Goal: Task Accomplishment & Management: Complete application form

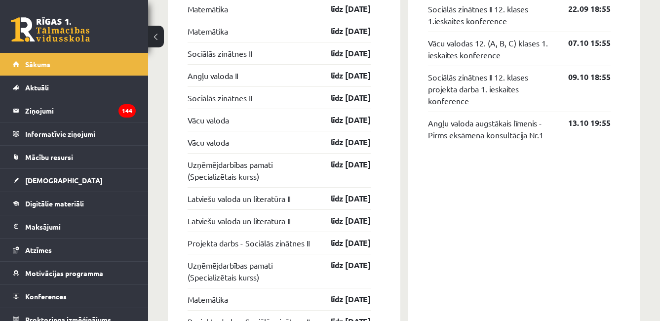
scroll to position [807, 0]
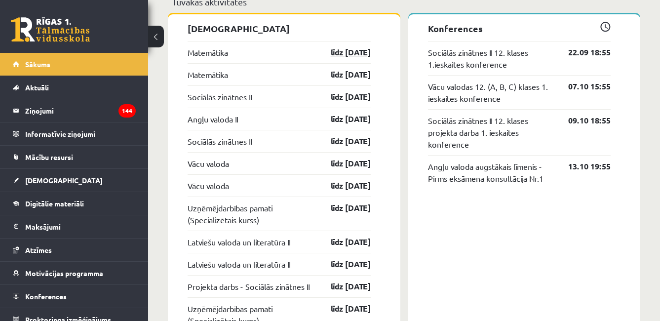
click at [349, 54] on link "līdz 15.09.25" at bounding box center [341, 52] width 57 height 12
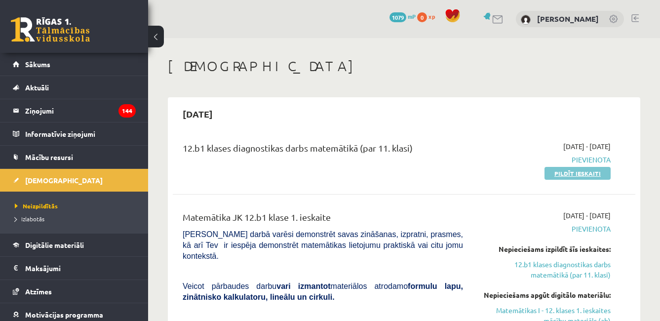
click at [588, 170] on link "Pildīt ieskaiti" at bounding box center [577, 173] width 66 height 13
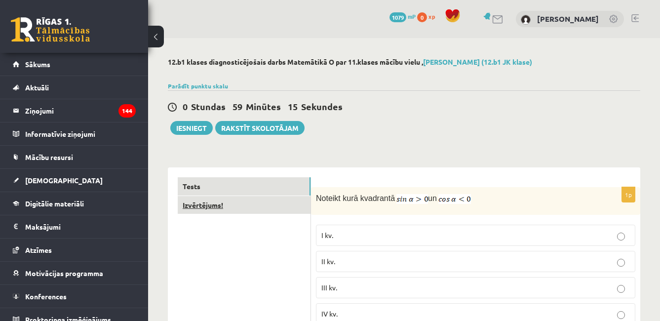
click at [286, 207] on link "Izvērtējums!" at bounding box center [244, 205] width 133 height 18
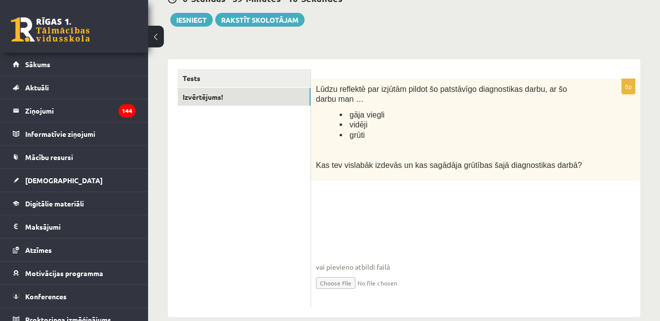
scroll to position [125, 0]
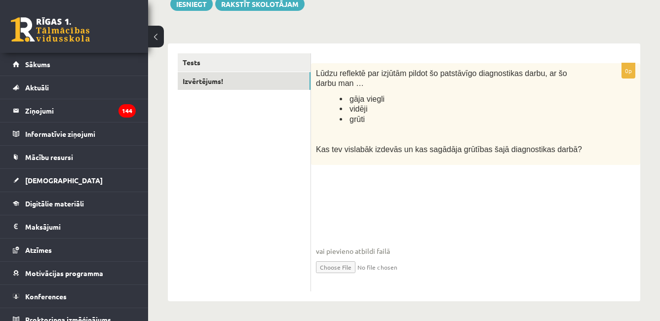
click at [413, 172] on div "0p Lūdzu reflektē par izjūtām pildot šo patstāvīgo diagnostikas darbu, ar šo da…" at bounding box center [475, 177] width 329 height 228
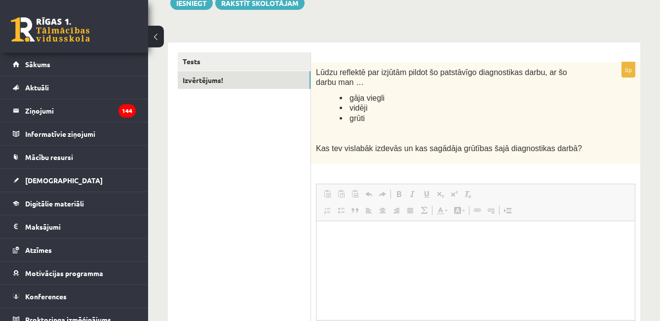
scroll to position [0, 0]
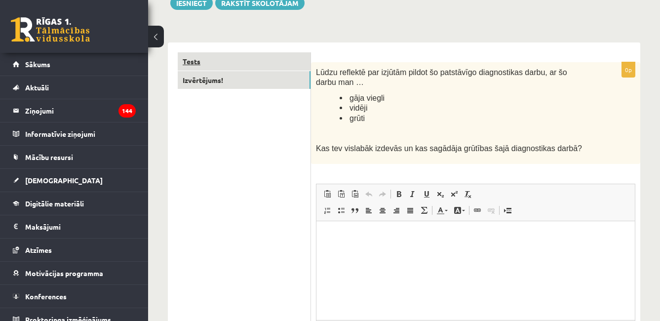
click at [236, 63] on link "Tests" at bounding box center [244, 61] width 133 height 18
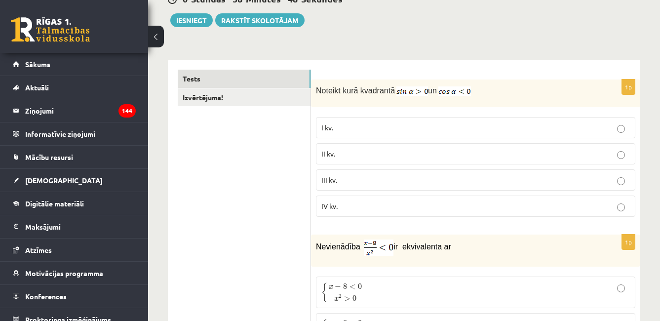
scroll to position [81, 0]
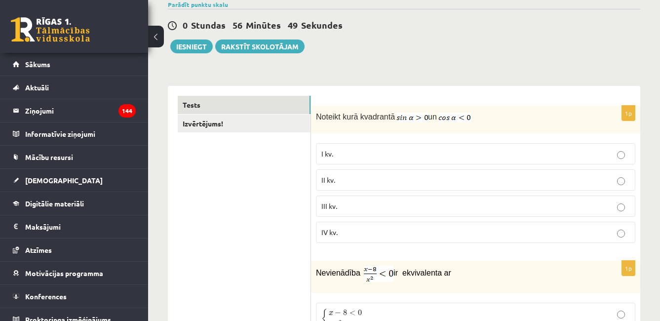
click at [406, 177] on p "II kv." at bounding box center [475, 180] width 308 height 10
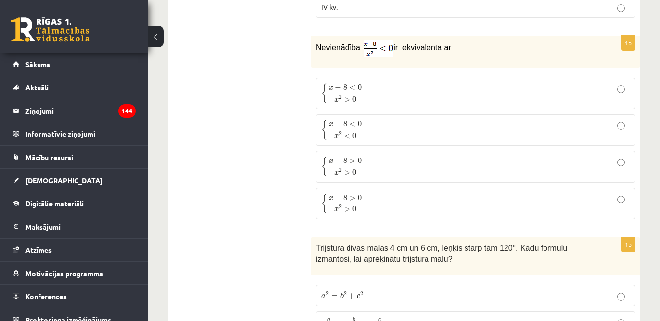
scroll to position [246, 0]
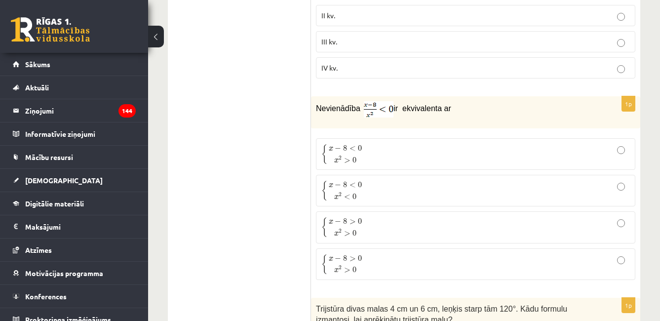
click at [392, 154] on p "{ x − 8 < 0 x 2 > 0 { x − 8 < 0 x 2 > 0" at bounding box center [475, 154] width 308 height 21
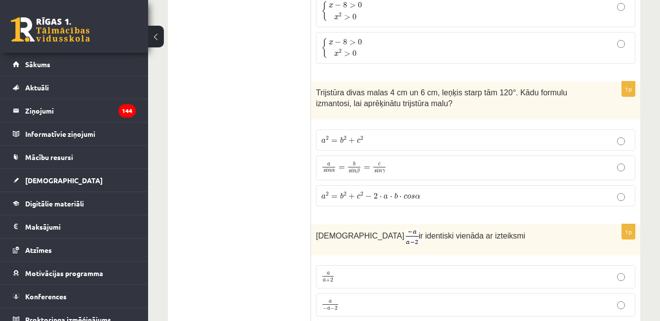
scroll to position [454, 0]
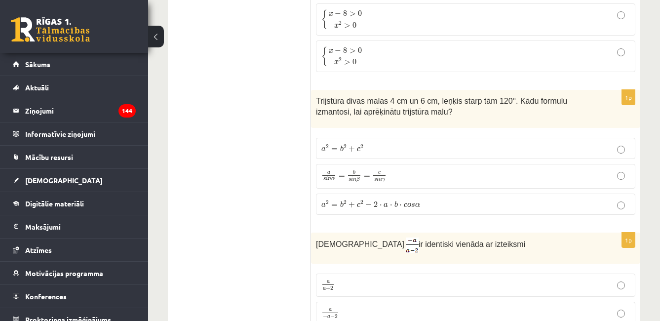
click at [487, 201] on p "a 2 = b 2 + c 2 − 2 ⋅ a ⋅ b ⋅ c o s α a 2 = b 2 + c 2 − 2 ⋅ a ⋅ b ⋅ c o s α" at bounding box center [475, 204] width 308 height 10
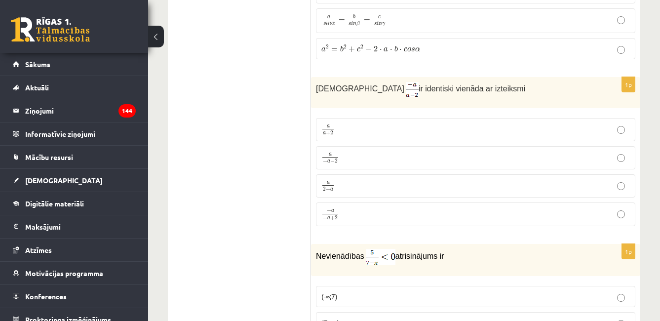
scroll to position [601, 0]
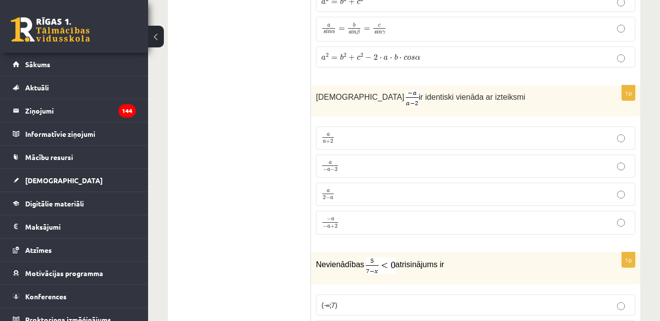
click at [408, 185] on label "a 2 − a a 2 − a" at bounding box center [475, 194] width 319 height 23
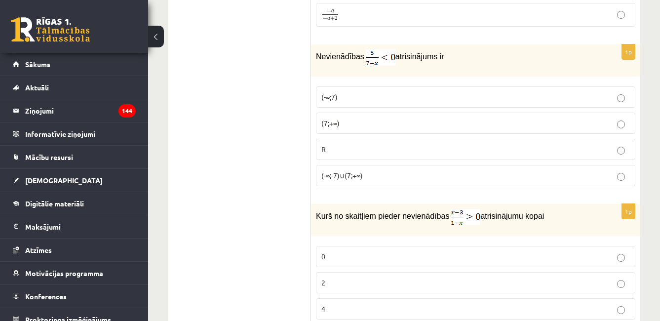
scroll to position [817, 0]
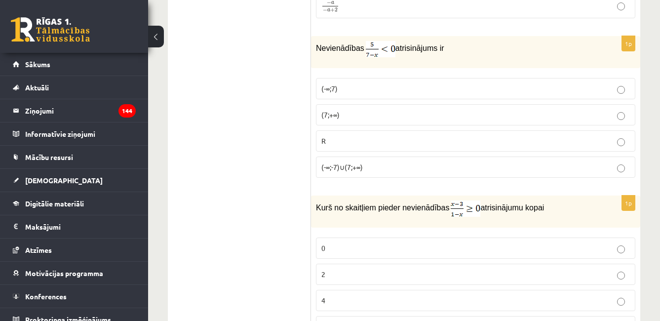
click at [463, 108] on label "(7;+∞)" at bounding box center [475, 114] width 319 height 21
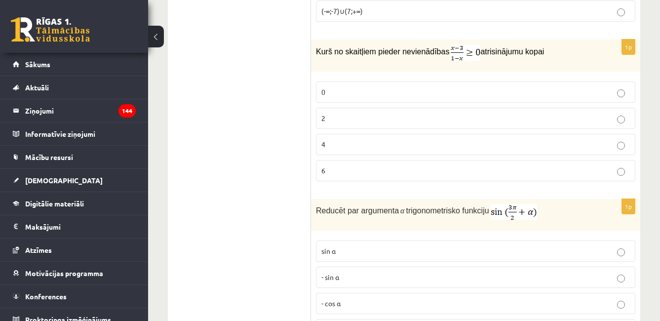
scroll to position [929, 0]
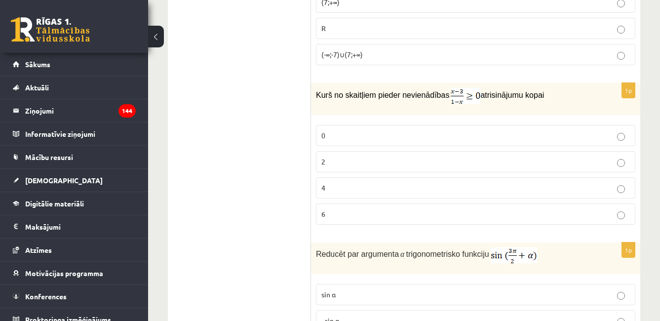
click at [498, 156] on p "2" at bounding box center [475, 161] width 308 height 10
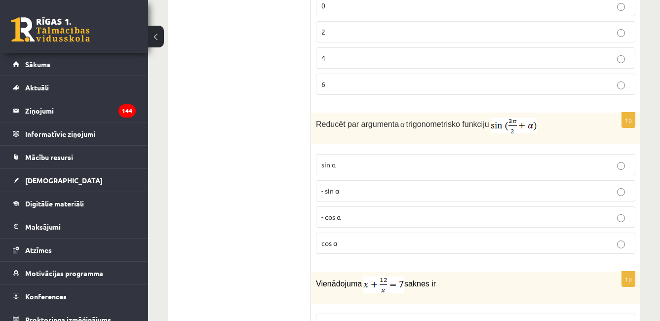
scroll to position [1102, 0]
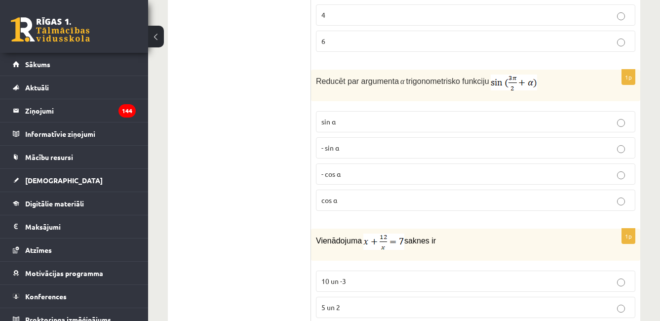
click at [348, 172] on p "- cos ⁡α" at bounding box center [475, 174] width 308 height 10
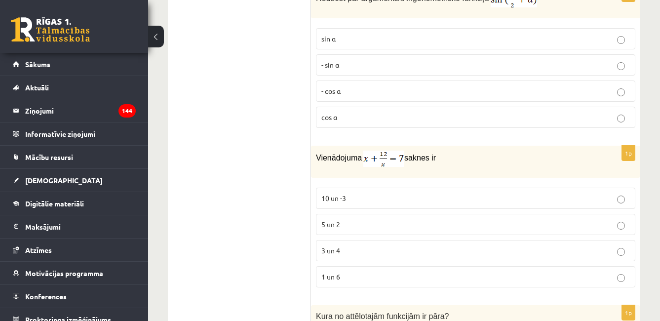
scroll to position [1228, 0]
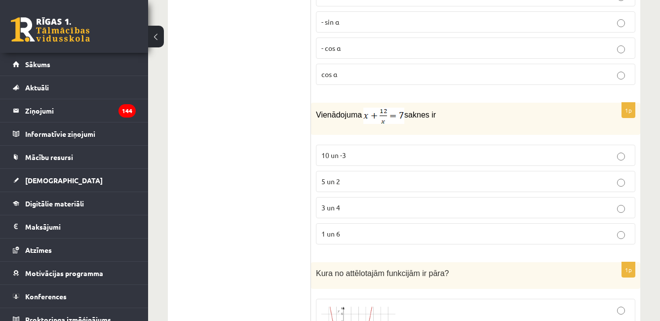
click at [487, 202] on p "3 un 4" at bounding box center [475, 207] width 308 height 10
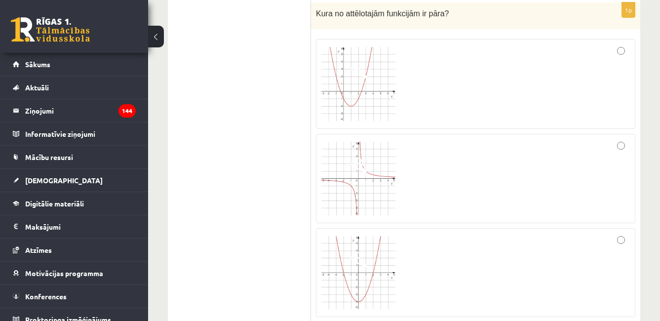
scroll to position [1470, 0]
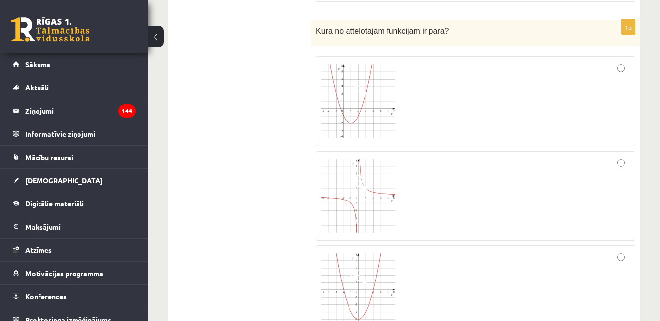
drag, startPoint x: 616, startPoint y: 97, endPoint x: 623, endPoint y: 119, distance: 23.1
click at [616, 97] on div at bounding box center [475, 101] width 308 height 79
click at [555, 283] on div at bounding box center [475, 290] width 308 height 78
click at [577, 62] on div at bounding box center [475, 101] width 308 height 79
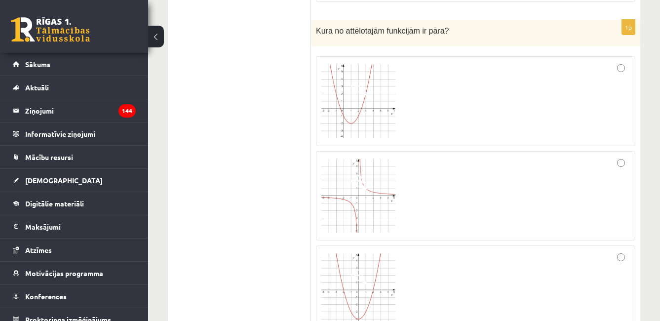
click at [580, 284] on div at bounding box center [475, 290] width 308 height 78
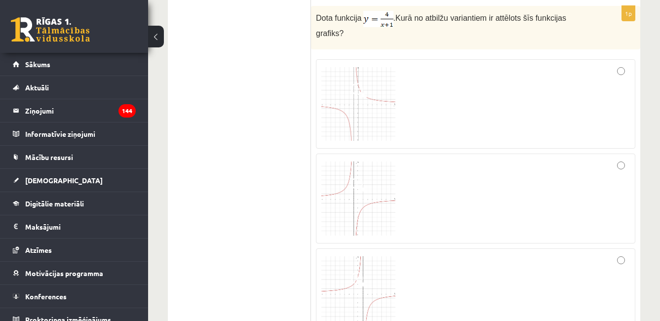
scroll to position [1825, 0]
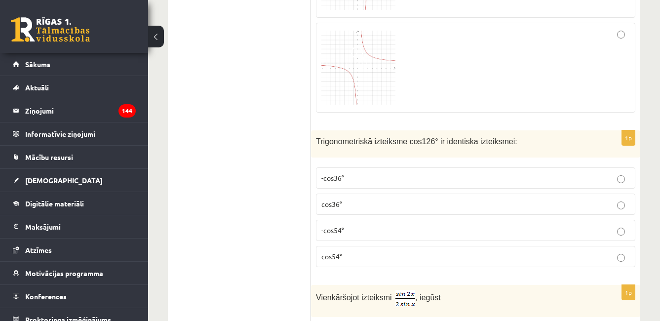
scroll to position [2145, 0]
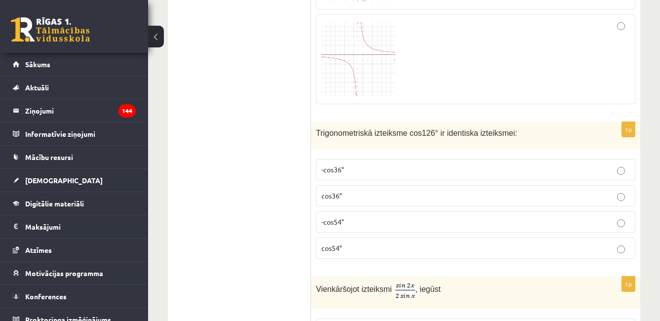
click at [370, 217] on p "-cos54°" at bounding box center [475, 222] width 308 height 10
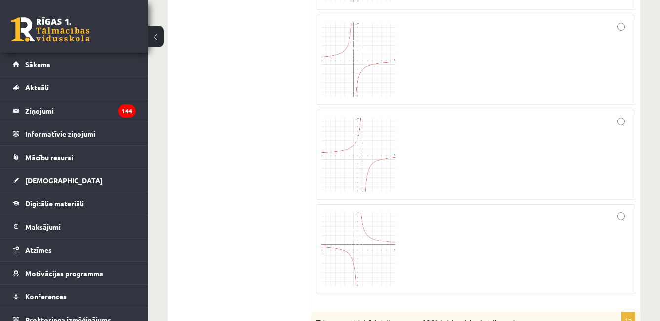
scroll to position [1972, 0]
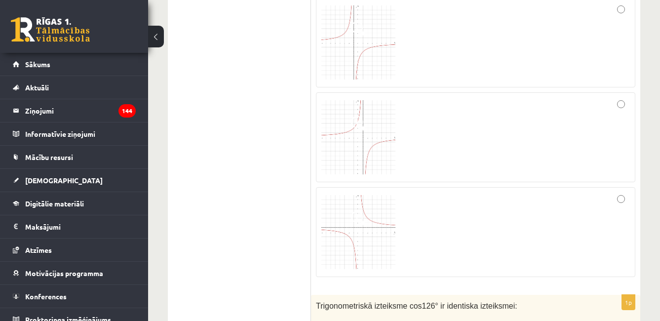
click at [563, 128] on div at bounding box center [475, 137] width 308 height 79
click at [564, 229] on div at bounding box center [475, 231] width 308 height 79
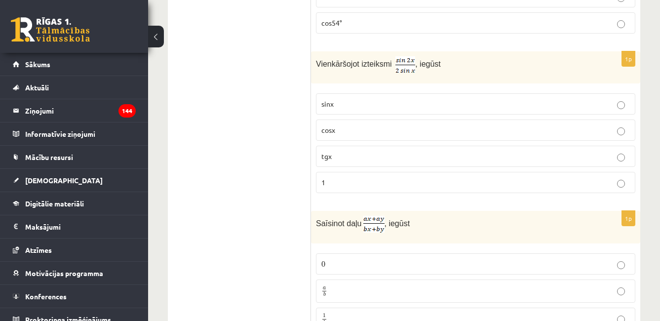
scroll to position [2378, 0]
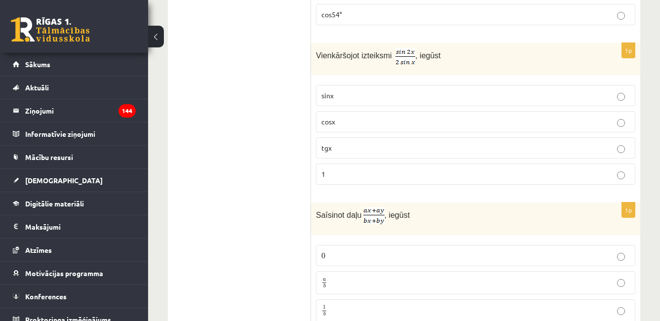
click at [420, 111] on label "cosx" at bounding box center [475, 121] width 319 height 21
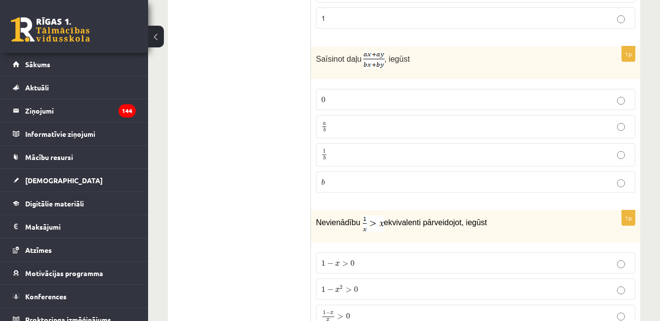
scroll to position [2517, 0]
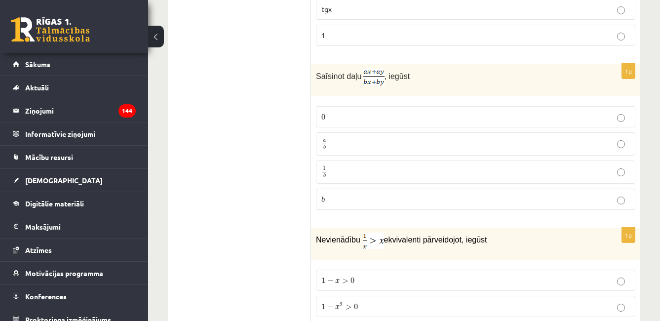
click at [419, 138] on p "a b a b" at bounding box center [475, 144] width 308 height 12
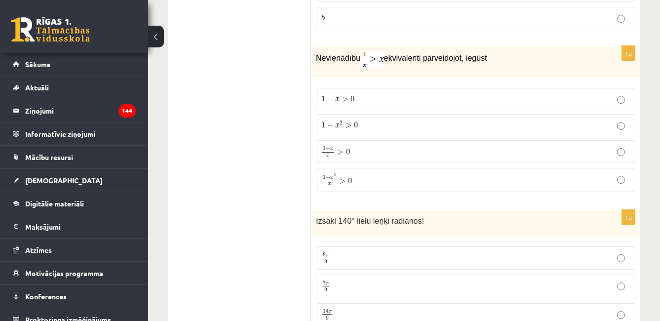
scroll to position [2690, 0]
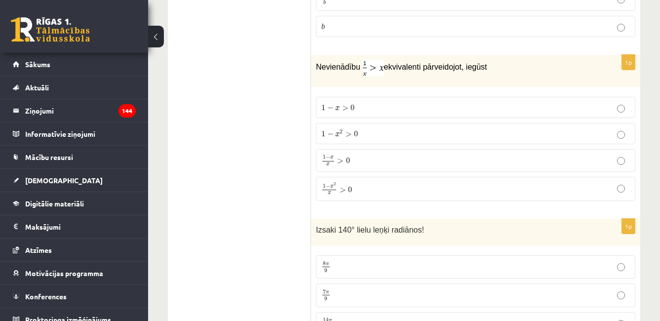
click at [413, 149] on label "1 − x x > 0 1 − x x > 0" at bounding box center [475, 160] width 319 height 23
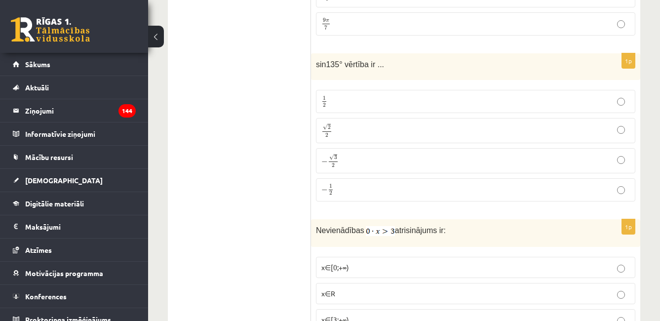
scroll to position [3035, 0]
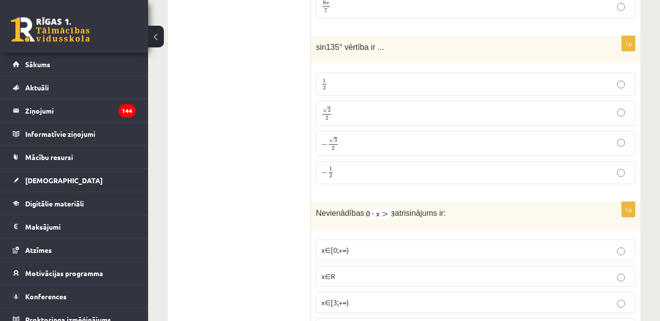
click at [582, 144] on fieldset "1 2 1 2 √ 2 2 2 2 − √ 3 2 − 3 2 − 1 2 − 1 2" at bounding box center [475, 127] width 319 height 119
click at [613, 131] on label "− √ 3 2 − 3 2" at bounding box center [475, 143] width 319 height 25
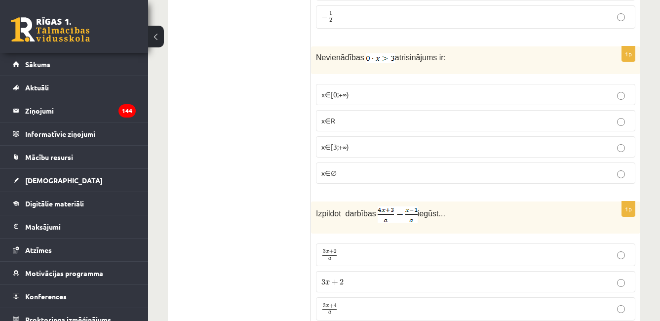
scroll to position [3208, 0]
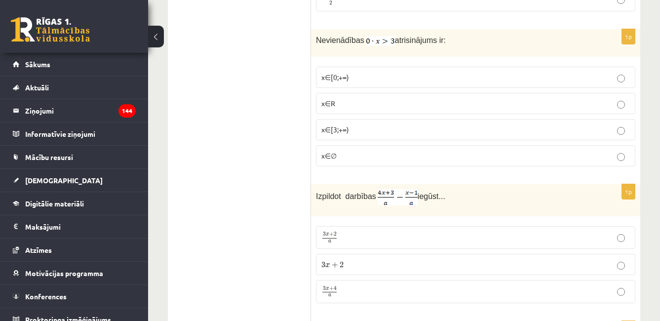
click at [557, 96] on label "x∈R" at bounding box center [475, 103] width 319 height 21
click at [606, 119] on label "x∈[3;+∞)" at bounding box center [475, 129] width 319 height 21
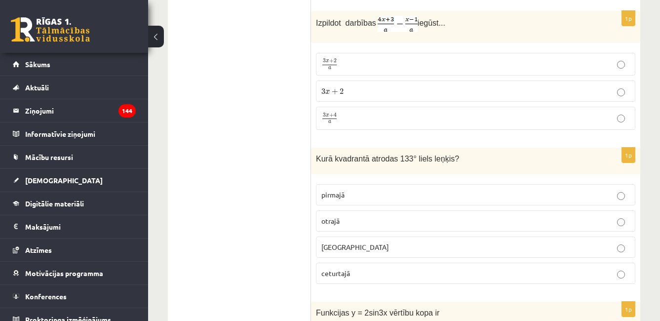
scroll to position [3372, 0]
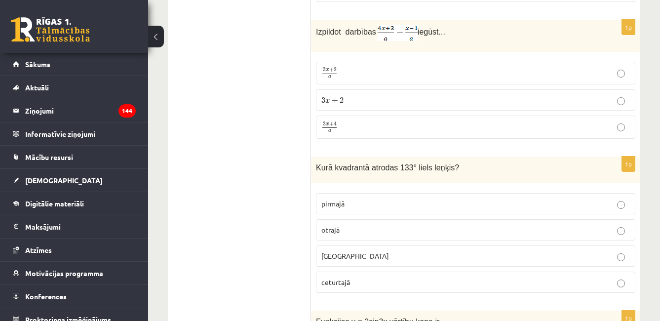
click at [542, 67] on label "3 x + 2 a 3 x + 2 a" at bounding box center [475, 73] width 319 height 23
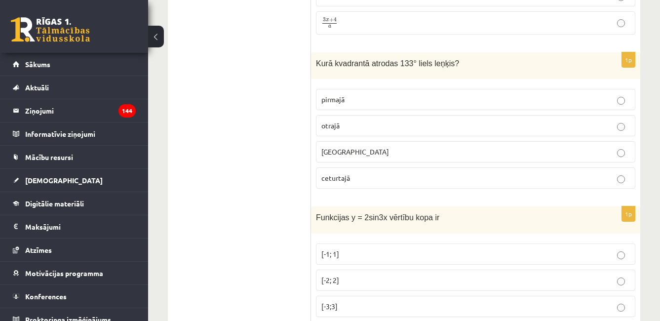
scroll to position [3502, 0]
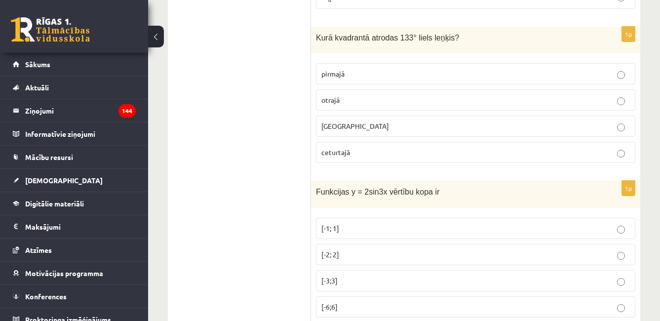
click at [532, 121] on p "trešajā" at bounding box center [475, 126] width 308 height 10
click at [401, 89] on label "otrajā" at bounding box center [475, 99] width 319 height 21
click at [400, 115] on label "trešajā" at bounding box center [475, 125] width 319 height 21
click at [409, 115] on label "trešajā" at bounding box center [475, 125] width 319 height 21
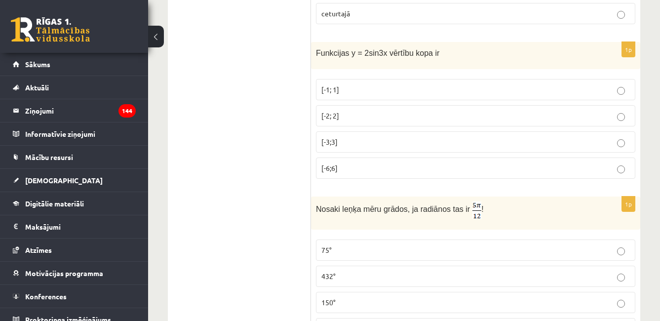
scroll to position [3649, 0]
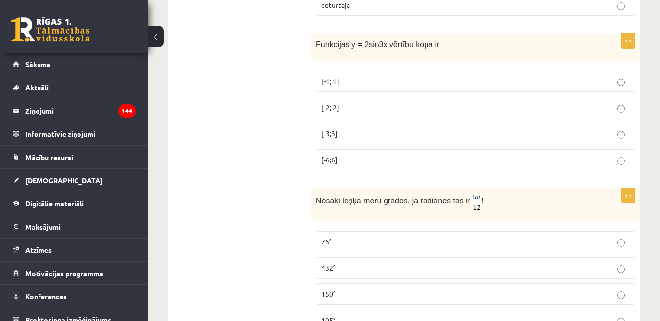
click at [500, 128] on p "[-3;3]" at bounding box center [475, 133] width 308 height 10
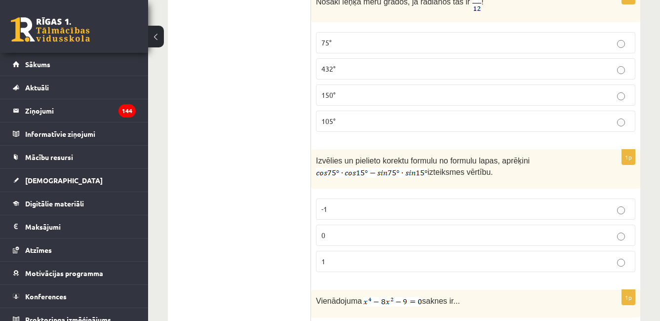
scroll to position [3857, 0]
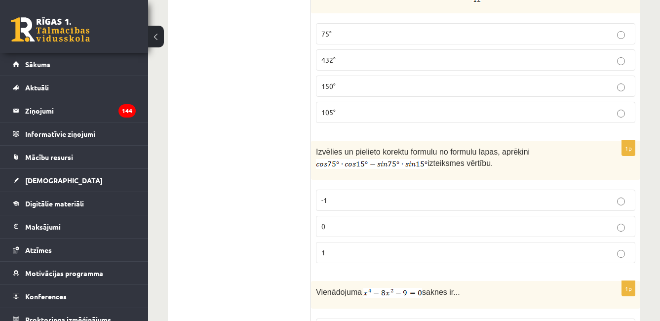
click at [494, 49] on label "432°" at bounding box center [475, 59] width 319 height 21
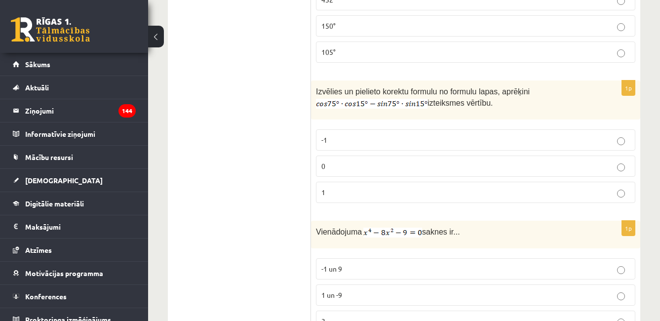
scroll to position [3960, 0]
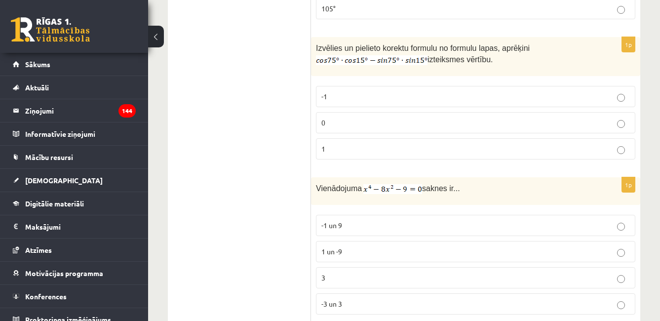
click at [440, 88] on label "-1" at bounding box center [475, 96] width 319 height 21
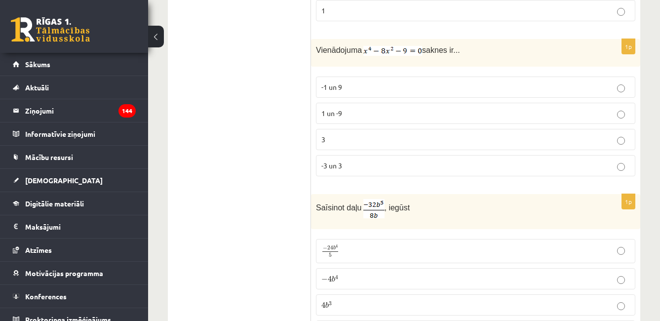
scroll to position [4107, 0]
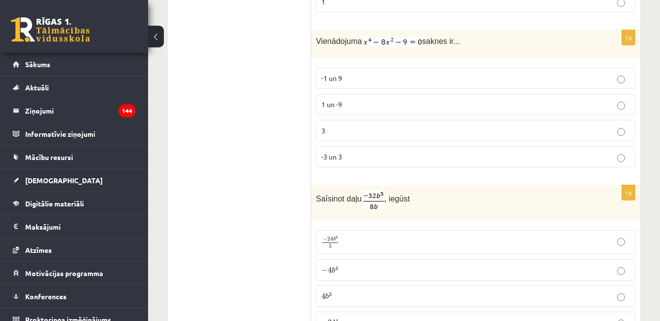
click at [481, 76] on fieldset "-1 un 9 1 un -9 3 -3 un 3" at bounding box center [475, 117] width 319 height 108
click at [535, 99] on p "1 un -9" at bounding box center [475, 104] width 308 height 10
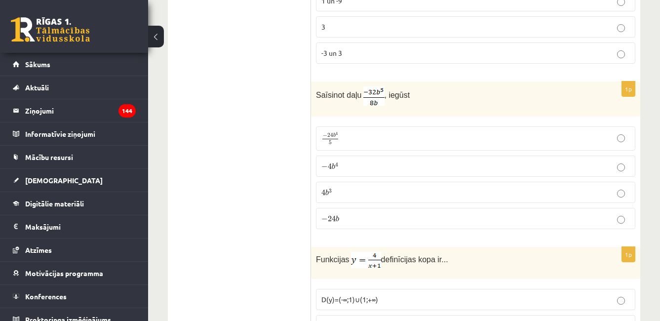
scroll to position [4246, 0]
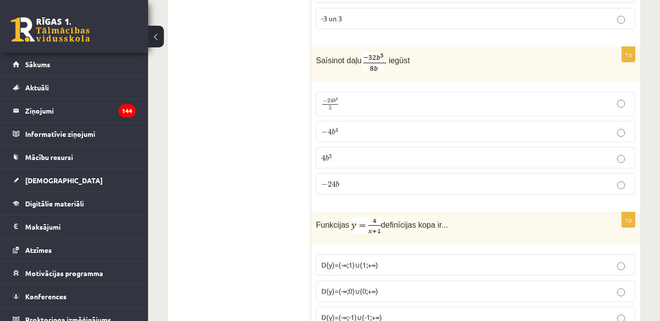
click at [498, 126] on p "− 4 b 4 − 4 b 4" at bounding box center [475, 131] width 308 height 10
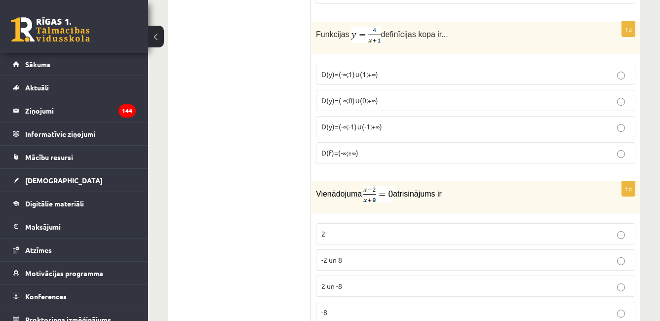
scroll to position [4444, 0]
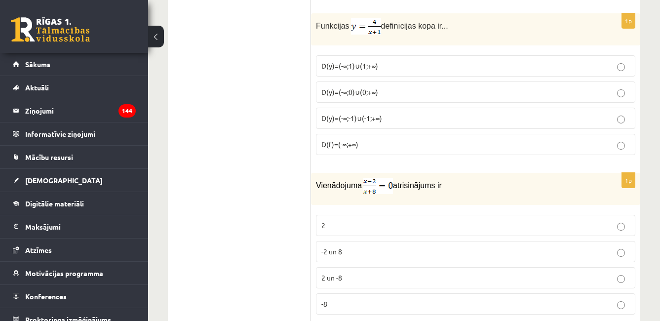
click at [539, 113] on p "D(y)=(-∞;-1)∪(-1;+∞)" at bounding box center [475, 118] width 308 height 10
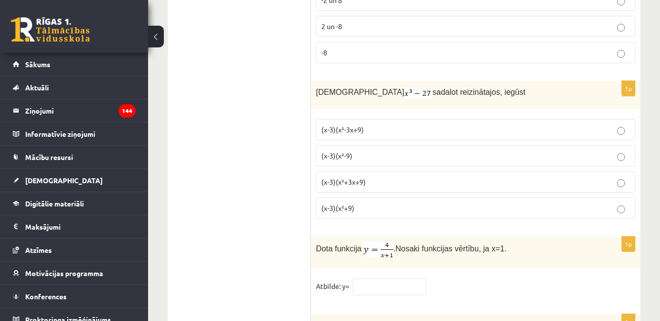
scroll to position [4713, 0]
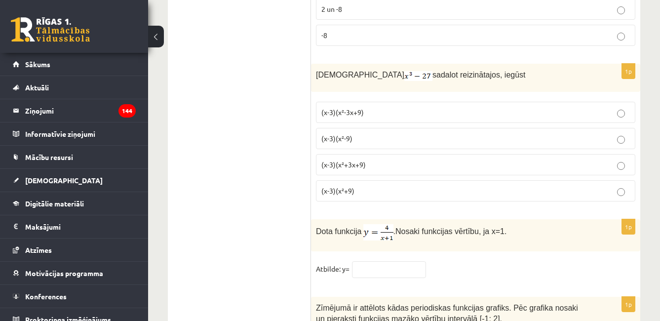
drag, startPoint x: 269, startPoint y: 160, endPoint x: 335, endPoint y: 146, distance: 67.1
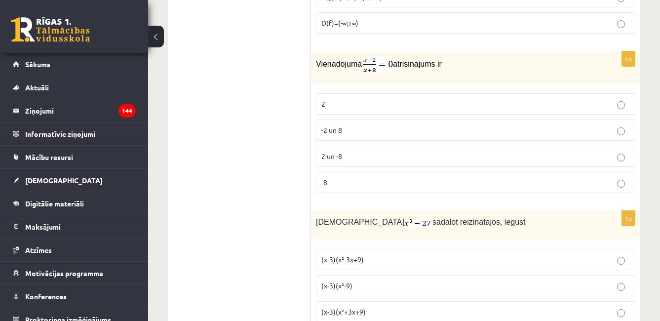
scroll to position [4557, 0]
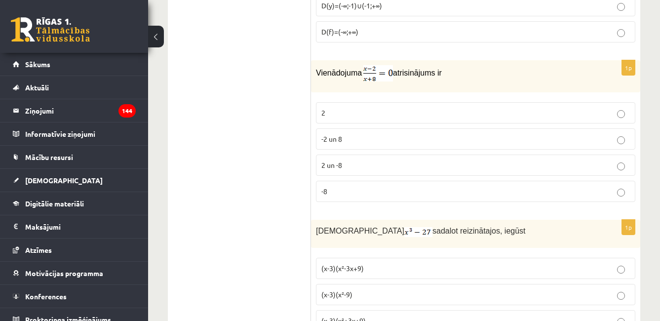
drag, startPoint x: 494, startPoint y: 156, endPoint x: 509, endPoint y: 150, distance: 16.6
click at [495, 160] on p "2 un -8" at bounding box center [475, 165] width 308 height 10
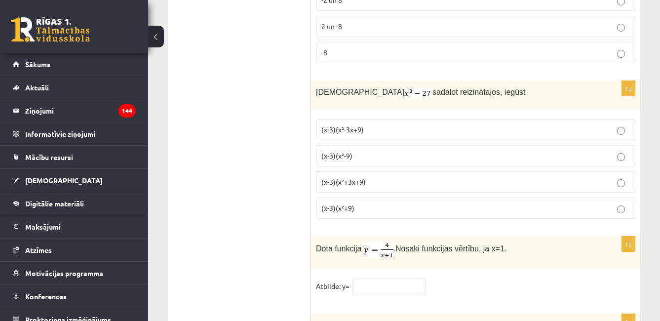
scroll to position [4713, 0]
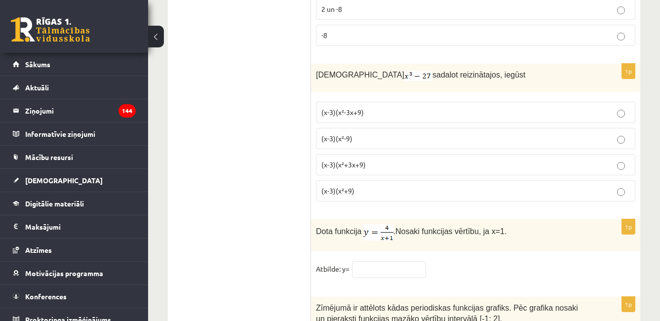
click at [512, 133] on p "(x-3)(x²-9)" at bounding box center [475, 138] width 308 height 10
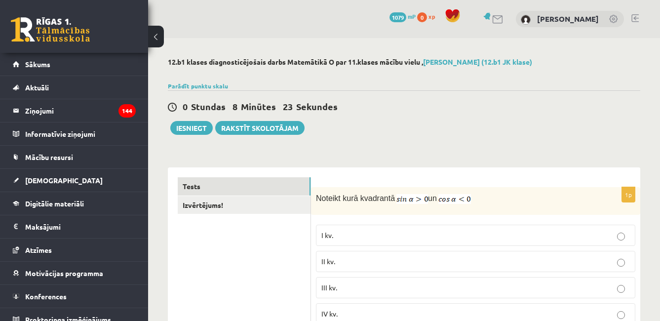
scroll to position [411, 0]
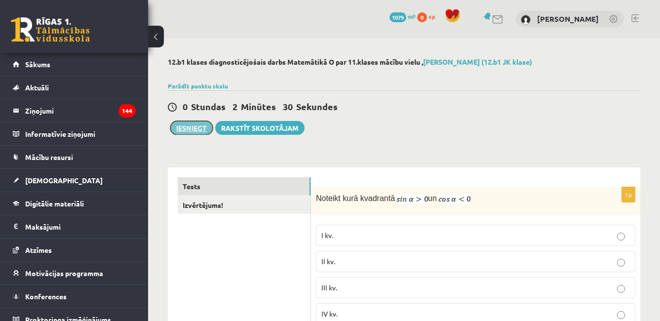
click at [192, 130] on button "Iesniegt" at bounding box center [191, 128] width 42 height 14
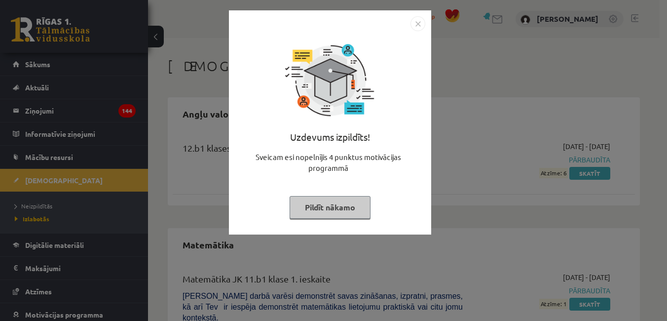
click at [416, 27] on img "Close" at bounding box center [418, 23] width 15 height 15
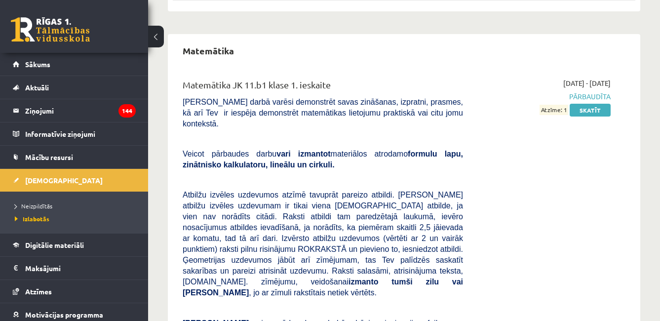
scroll to position [249, 0]
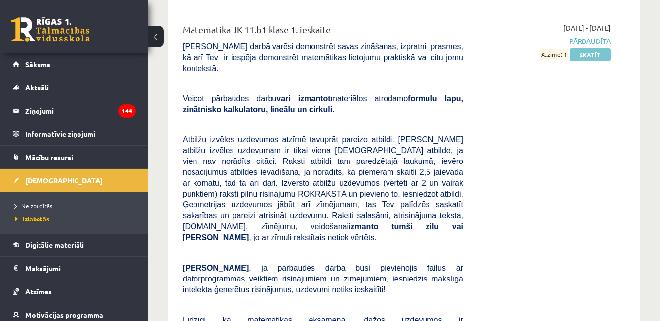
click at [593, 57] on link "Skatīt" at bounding box center [590, 54] width 41 height 13
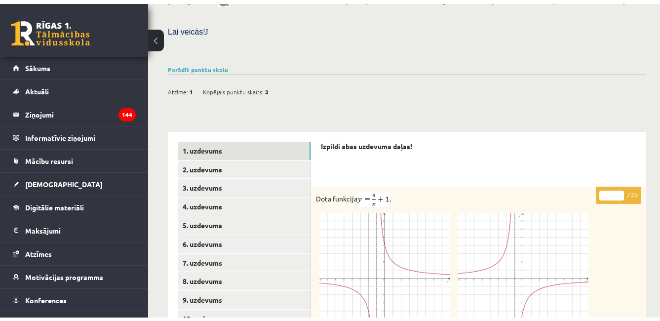
scroll to position [266, 0]
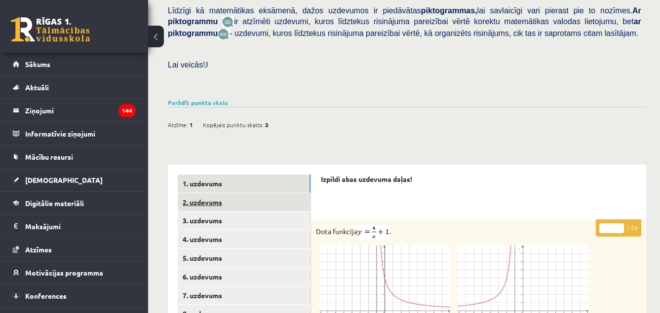
click at [276, 193] on link "2. uzdevums" at bounding box center [244, 202] width 133 height 18
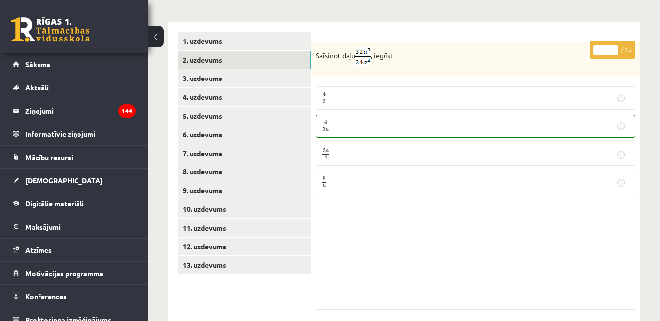
scroll to position [421, 0]
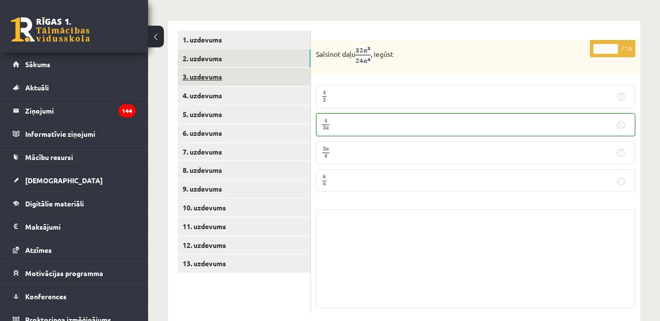
click at [216, 68] on link "3. uzdevums" at bounding box center [244, 77] width 133 height 18
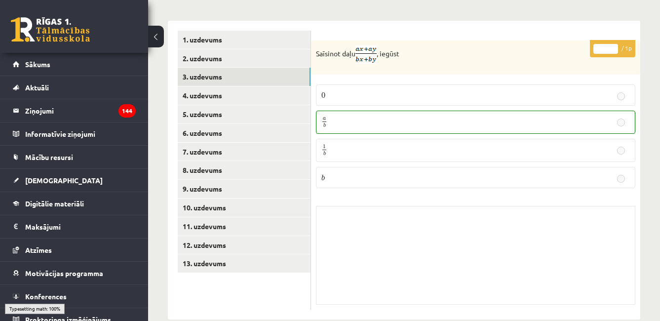
scroll to position [417, 0]
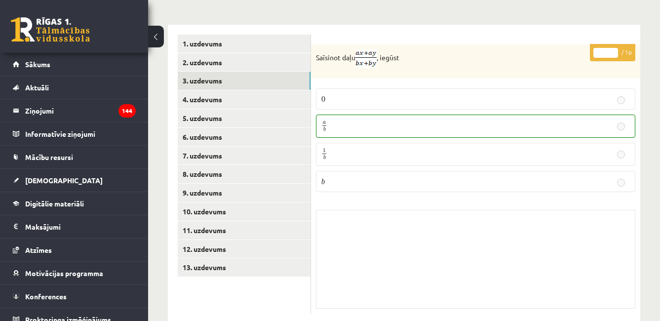
click at [475, 120] on p "a b a b" at bounding box center [475, 126] width 308 height 12
click at [261, 90] on link "4. uzdevums" at bounding box center [244, 99] width 133 height 18
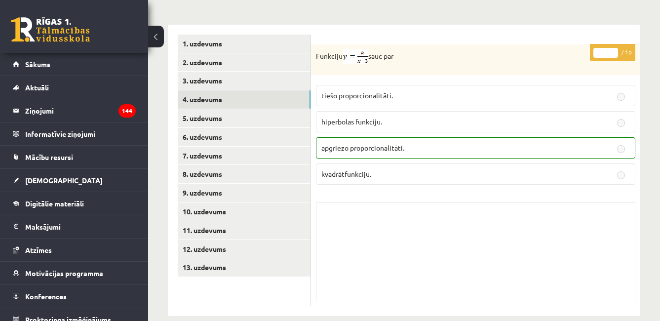
scroll to position [410, 0]
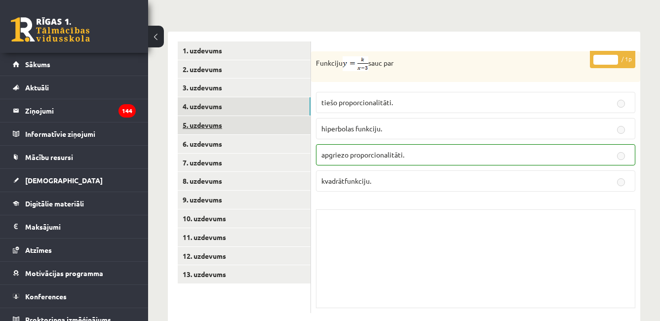
click at [267, 116] on link "5. uzdevums" at bounding box center [244, 125] width 133 height 18
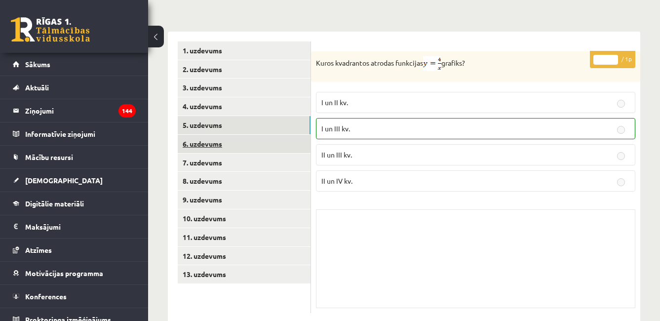
click at [263, 135] on link "6. uzdevums" at bounding box center [244, 144] width 133 height 18
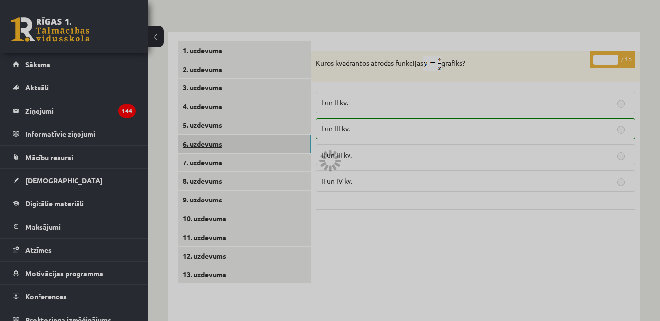
scroll to position [406, 0]
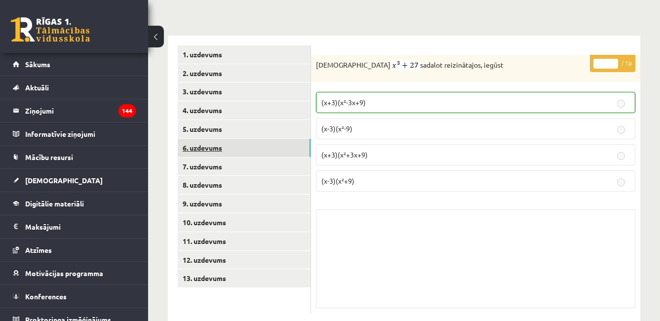
click at [259, 139] on link "6. uzdevums" at bounding box center [244, 148] width 133 height 18
click at [256, 157] on link "7. uzdevums" at bounding box center [244, 166] width 133 height 18
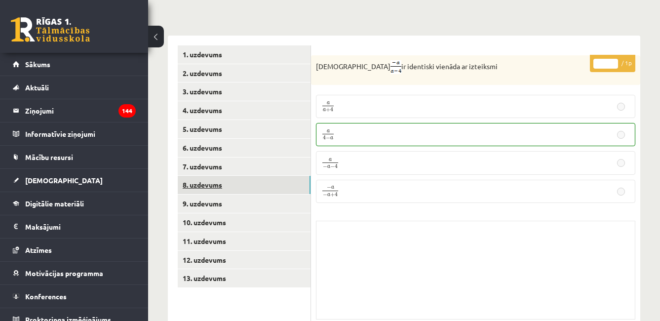
click at [257, 176] on link "8. uzdevums" at bounding box center [244, 185] width 133 height 18
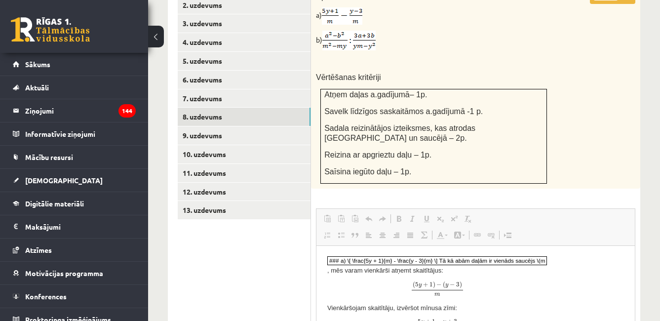
scroll to position [478, 0]
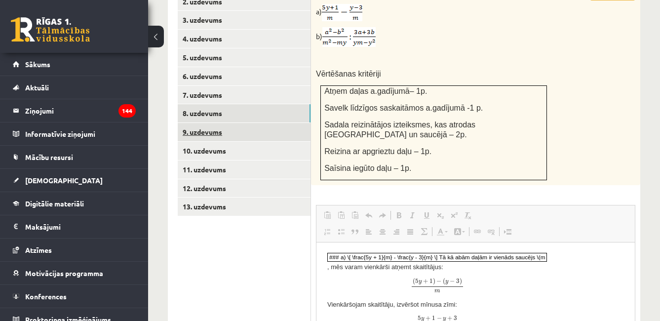
click at [264, 123] on link "9. uzdevums" at bounding box center [244, 132] width 133 height 18
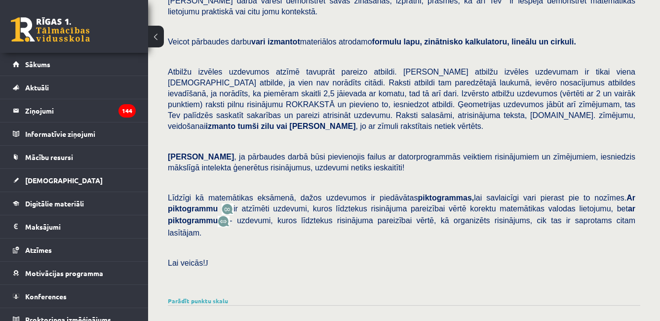
scroll to position [0, 0]
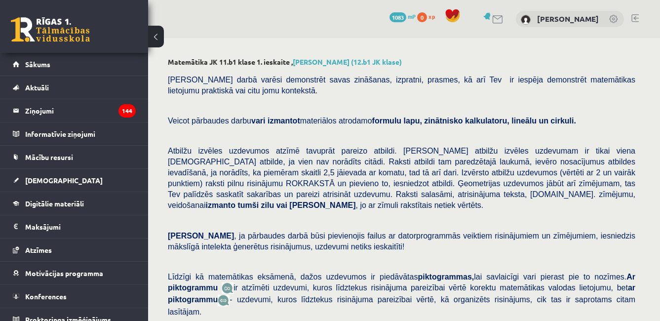
click at [163, 34] on button at bounding box center [156, 37] width 16 height 22
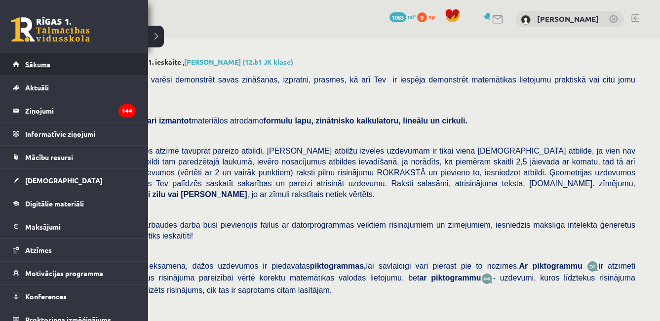
click at [45, 64] on span "Sākums" at bounding box center [37, 64] width 25 height 9
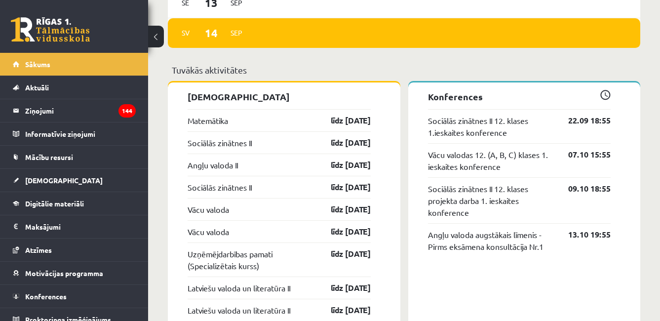
scroll to position [742, 0]
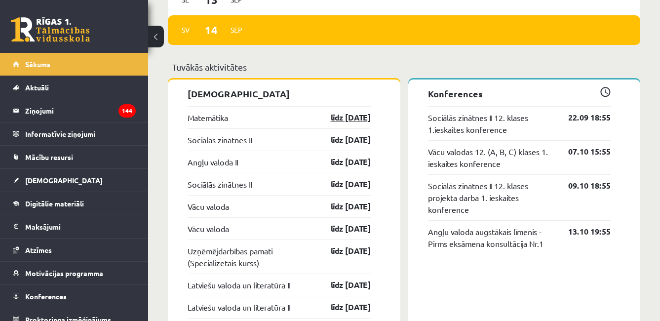
click at [331, 118] on link "līdz [DATE]" at bounding box center [341, 118] width 57 height 12
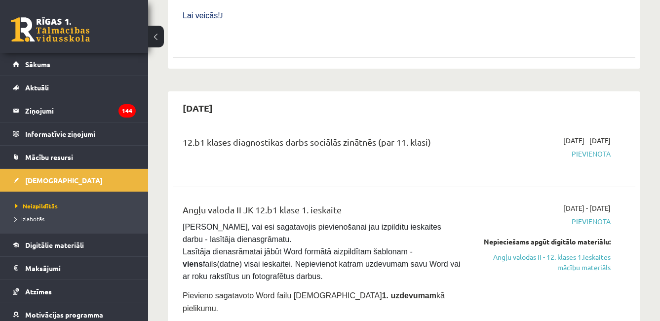
scroll to position [520, 0]
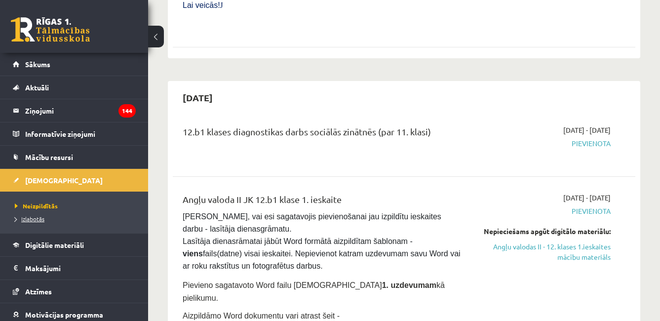
click at [44, 218] on span "Izlabotās" at bounding box center [30, 219] width 30 height 8
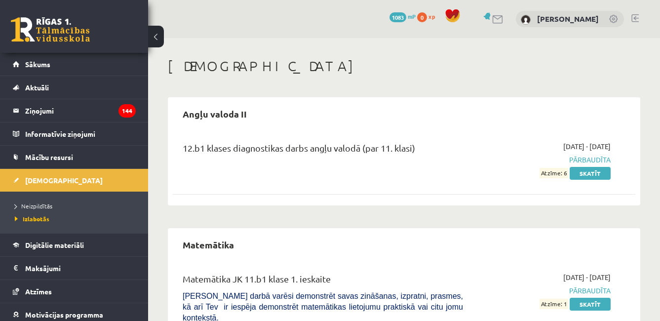
click at [45, 201] on li "Neizpildītās" at bounding box center [76, 205] width 123 height 13
click at [46, 206] on span "Neizpildītās" at bounding box center [36, 206] width 43 height 8
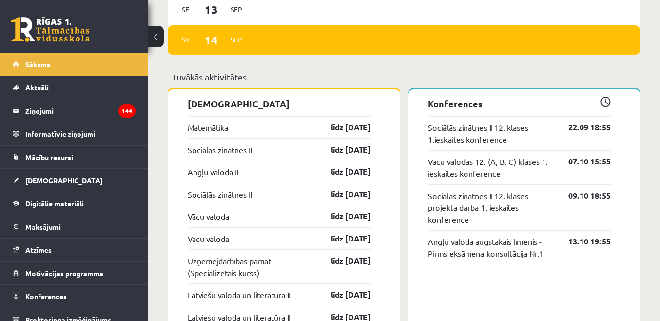
scroll to position [734, 0]
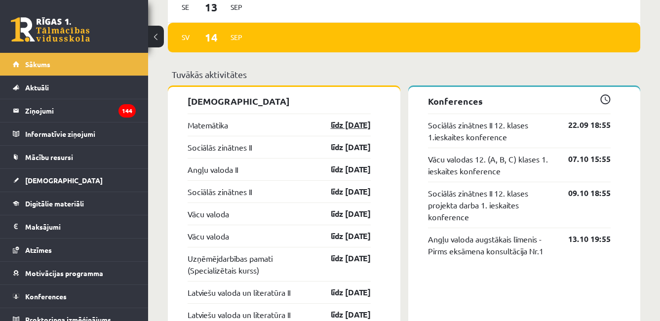
click at [353, 124] on link "līdz [DATE]" at bounding box center [341, 125] width 57 height 12
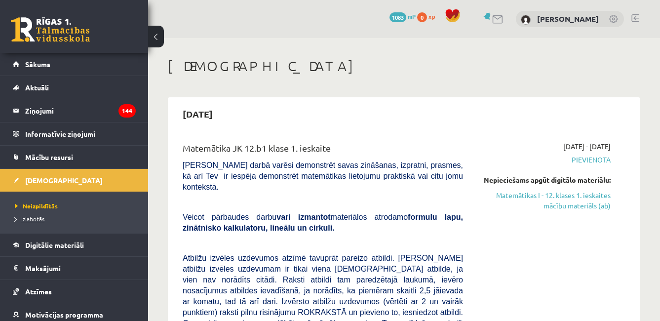
click at [42, 220] on span "Izlabotās" at bounding box center [30, 219] width 30 height 8
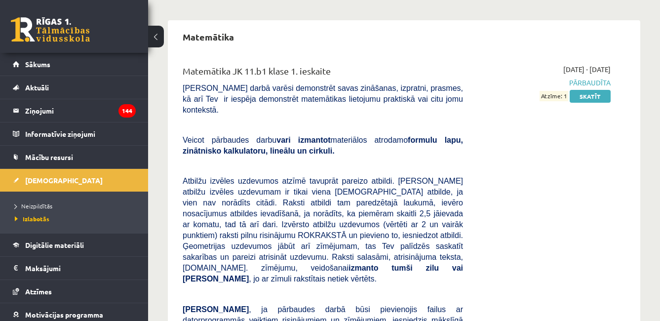
scroll to position [203, 0]
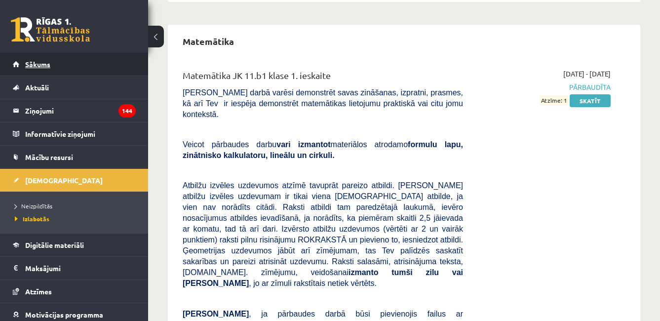
click at [92, 64] on link "Sākums" at bounding box center [74, 64] width 123 height 23
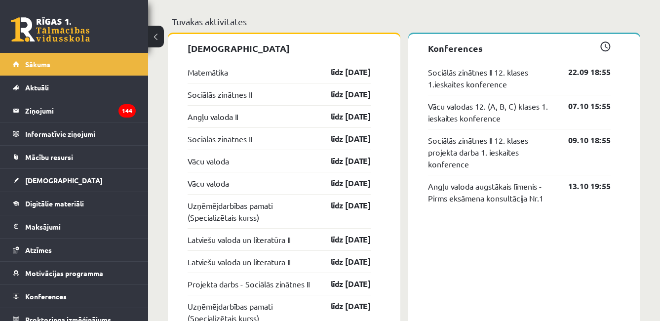
scroll to position [790, 0]
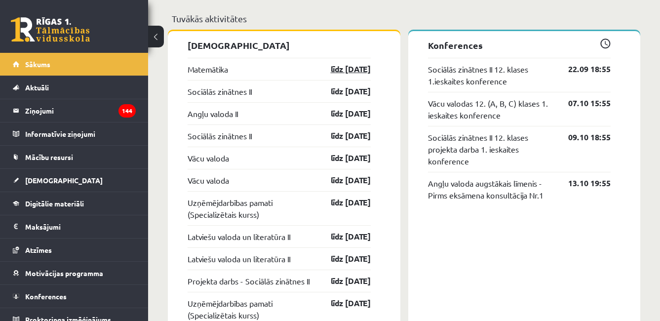
click at [342, 68] on link "līdz [DATE]" at bounding box center [341, 69] width 57 height 12
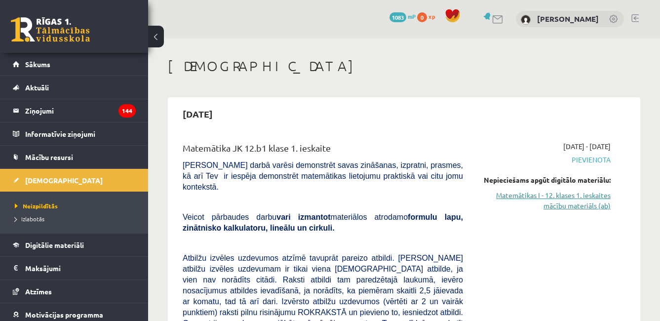
click at [576, 203] on link "Matemātikas I - 12. klases 1. ieskaites mācību materiāls (ab)" at bounding box center [544, 200] width 133 height 21
